Goal: Task Accomplishment & Management: Check status

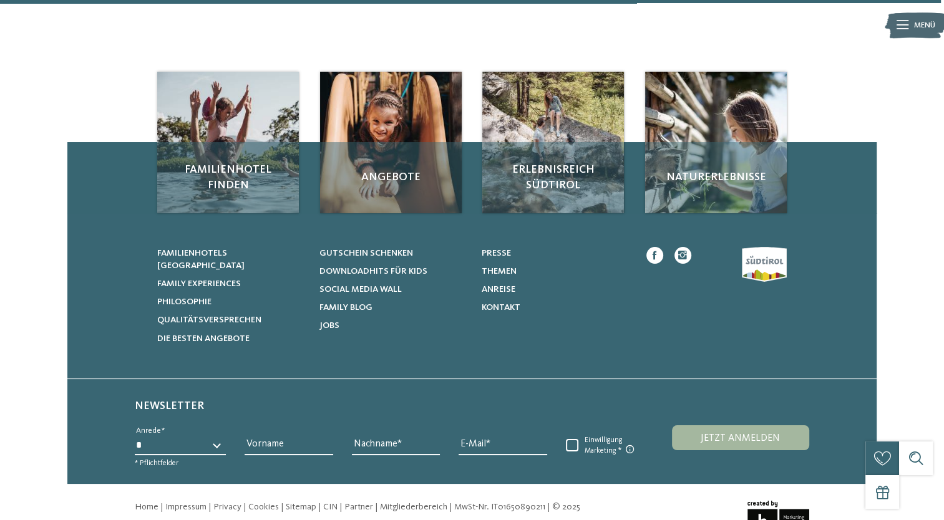
scroll to position [268, 0]
